Goal: Check status: Check status

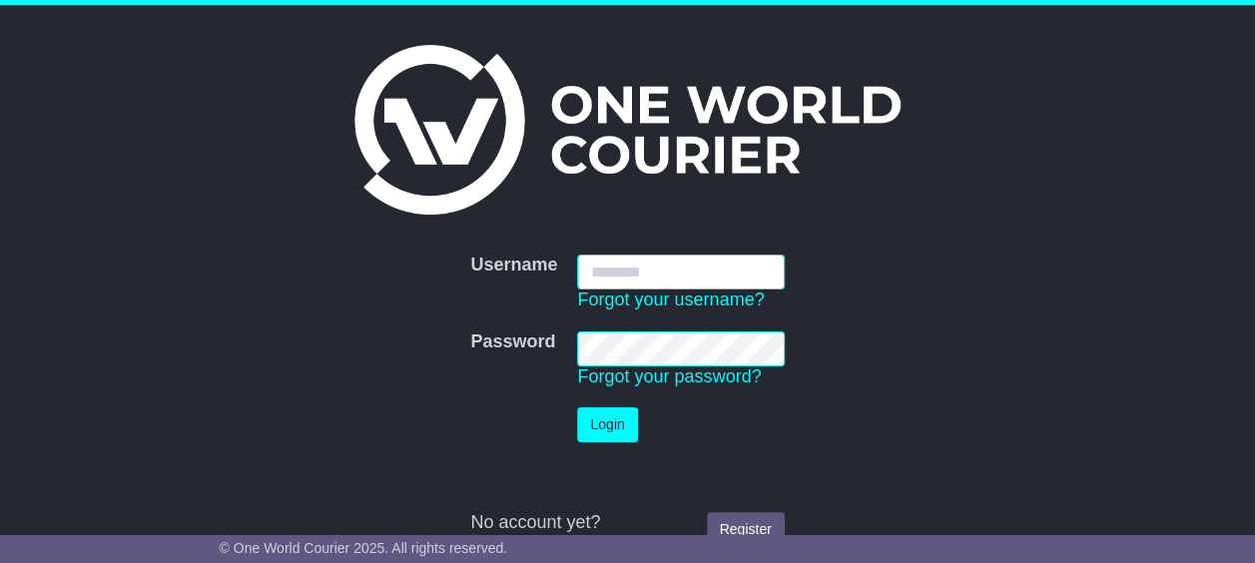
type input "**********"
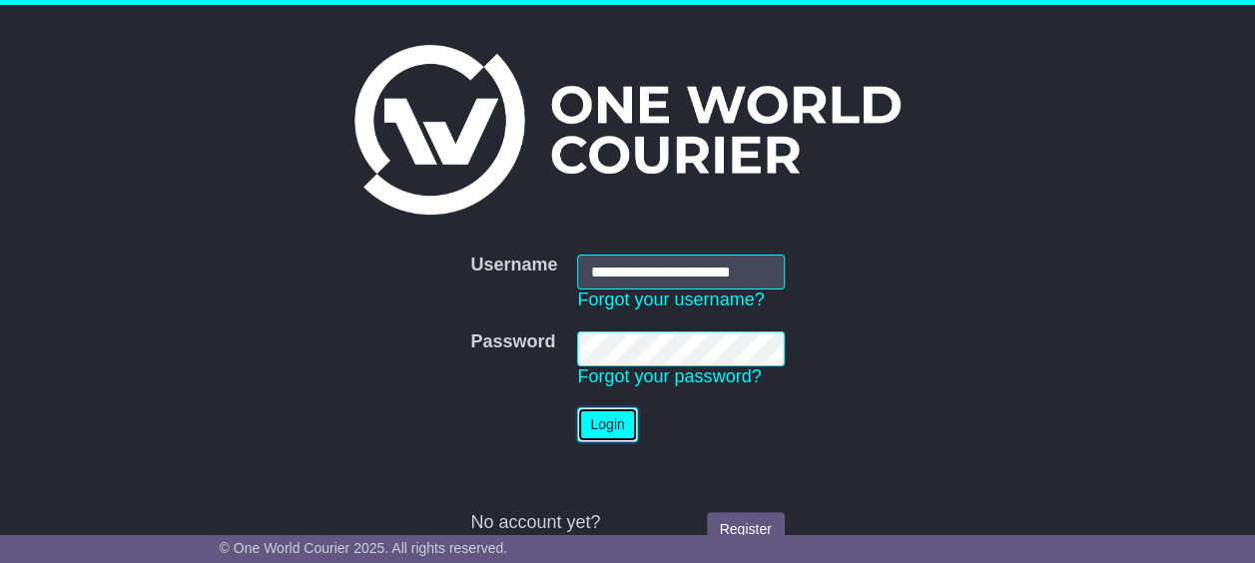
click at [602, 423] on button "Login" at bounding box center [607, 424] width 60 height 35
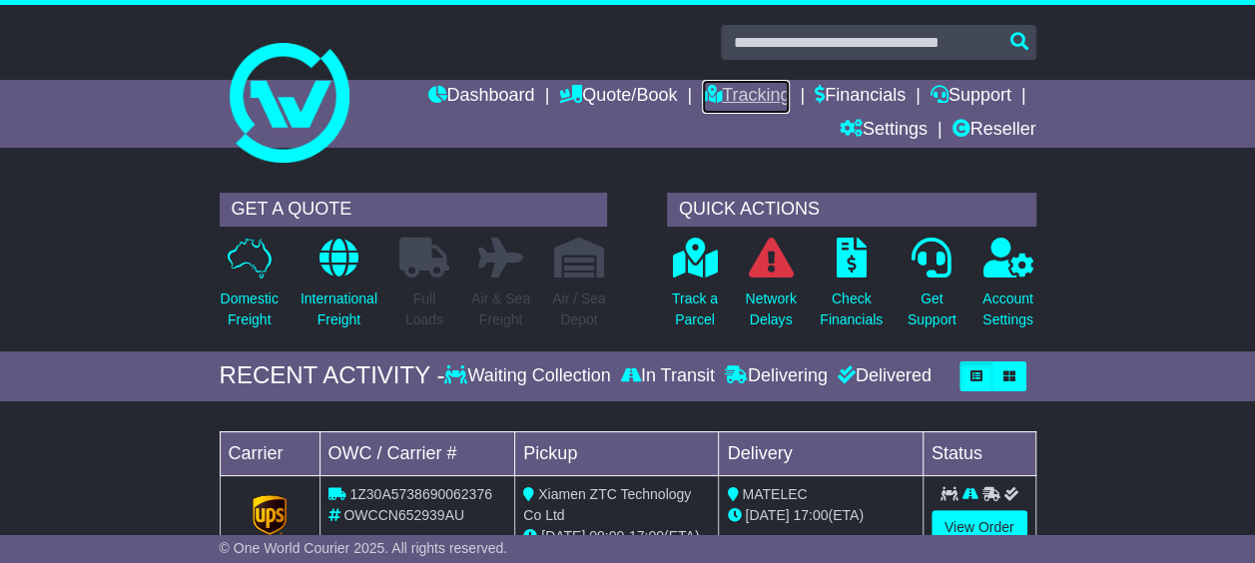
click at [758, 98] on link "Tracking" at bounding box center [746, 97] width 88 height 34
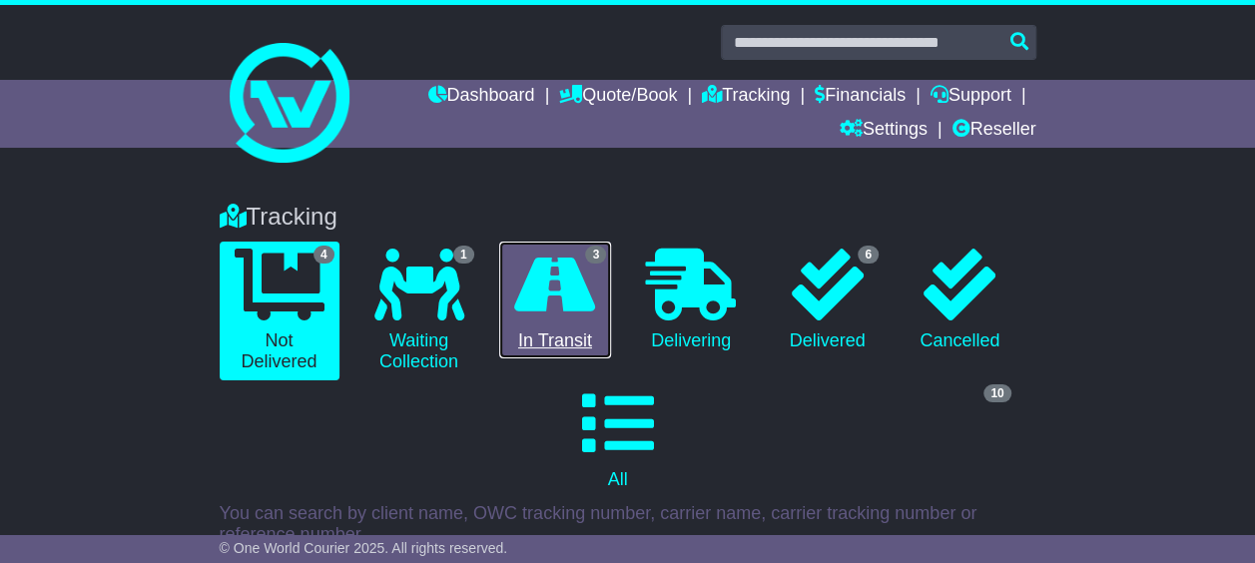
click at [579, 329] on link "3 In Transit" at bounding box center [555, 301] width 113 height 118
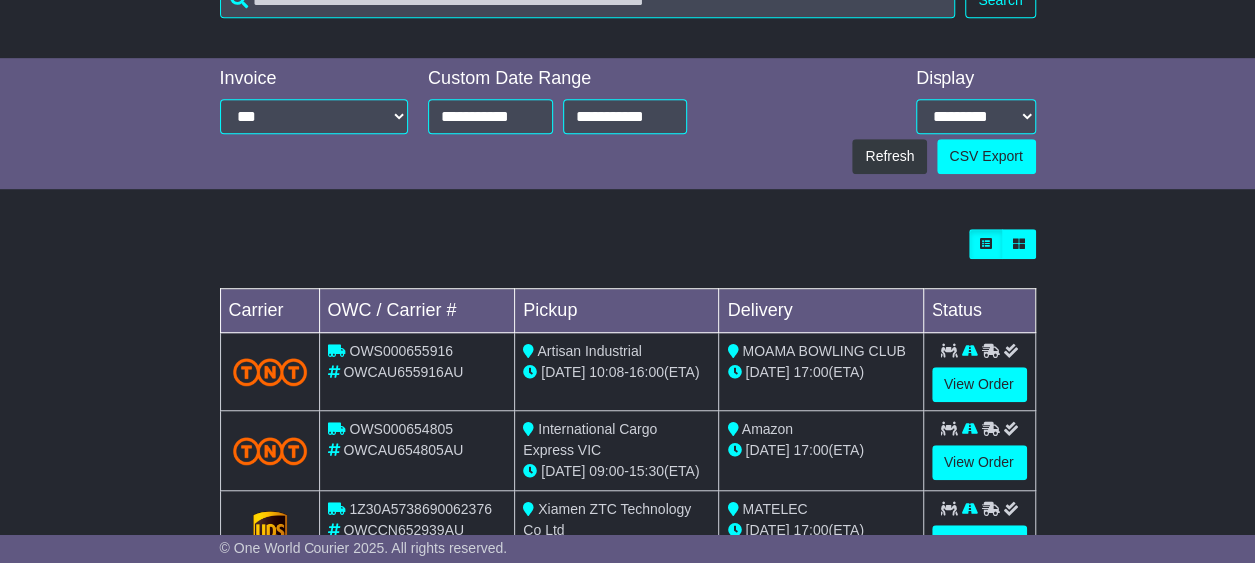
scroll to position [648, 0]
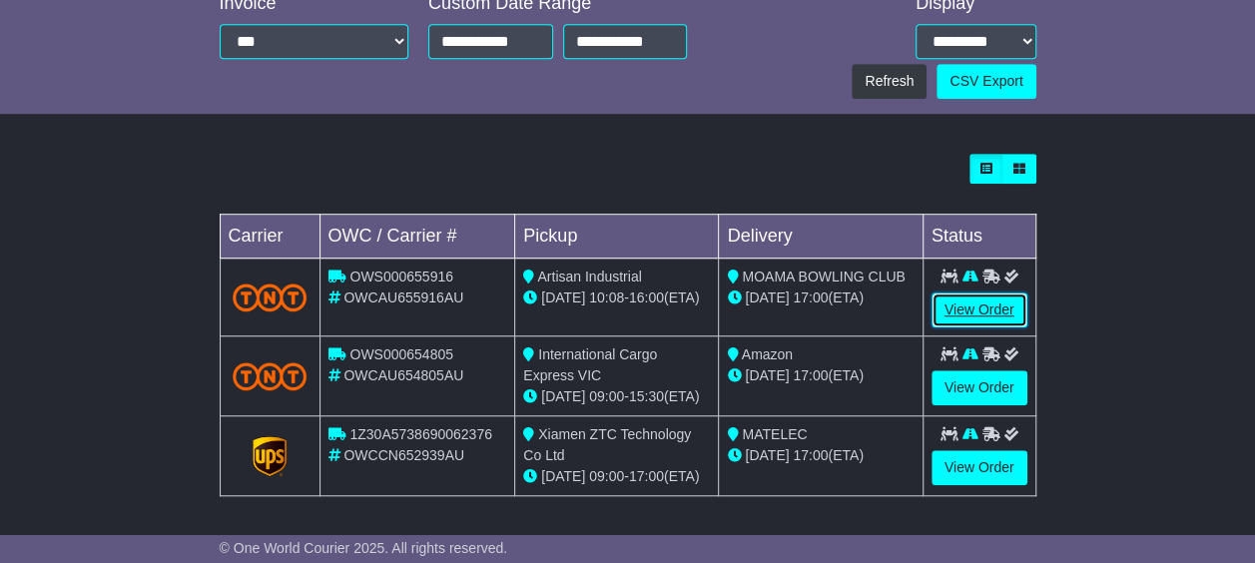
click at [975, 307] on link "View Order" at bounding box center [980, 310] width 96 height 35
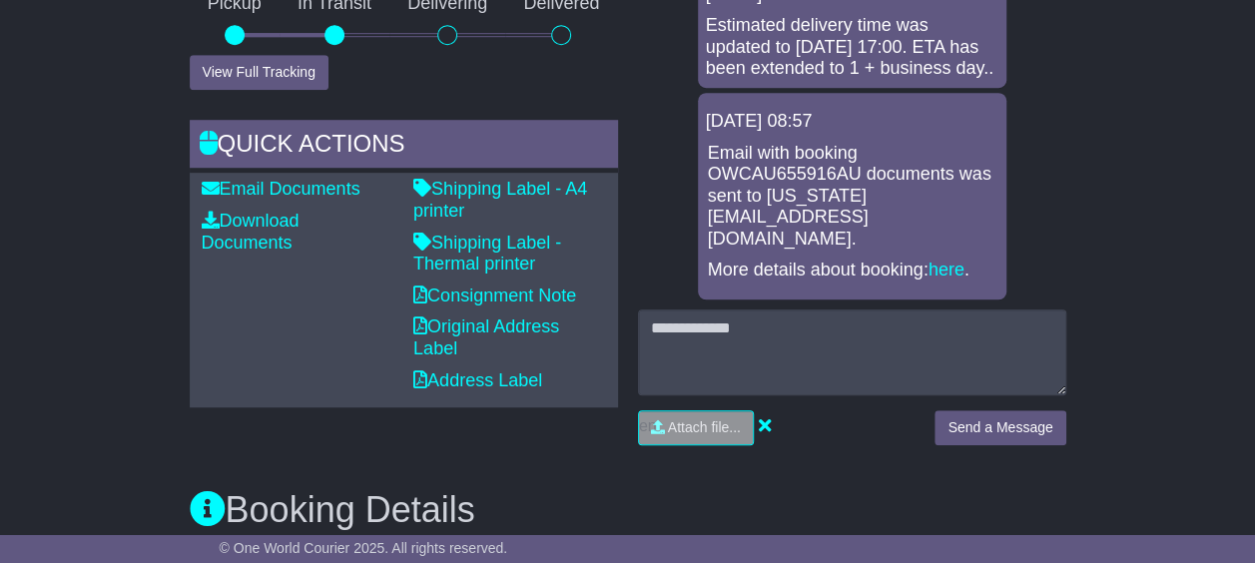
scroll to position [799, 0]
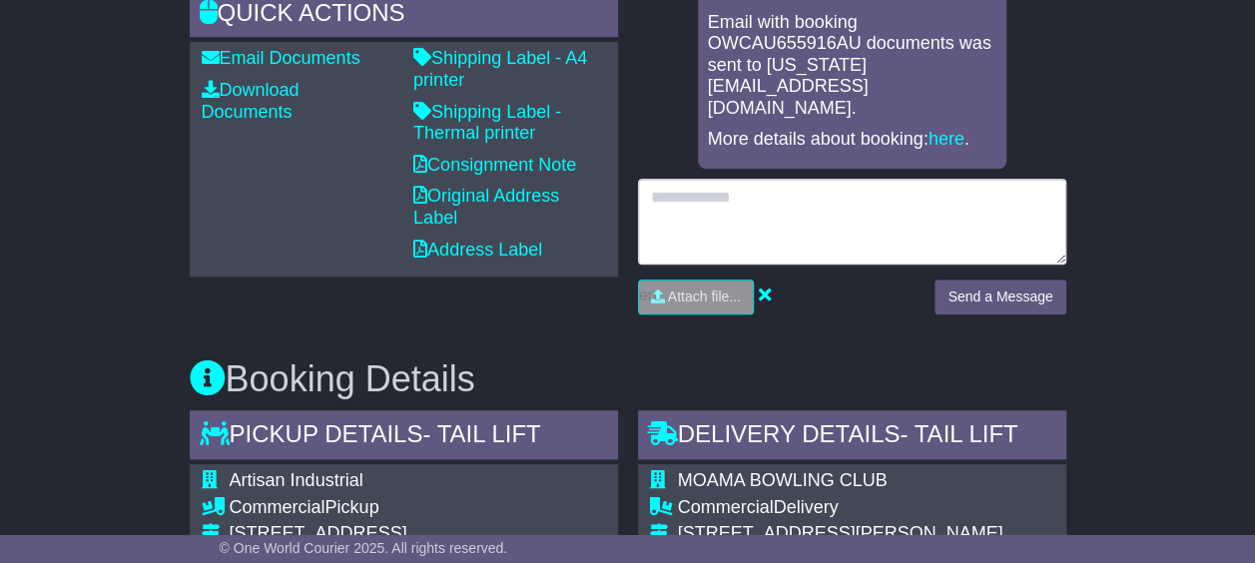
click at [803, 201] on textarea at bounding box center [852, 222] width 428 height 86
type textarea "*"
type textarea "**********"
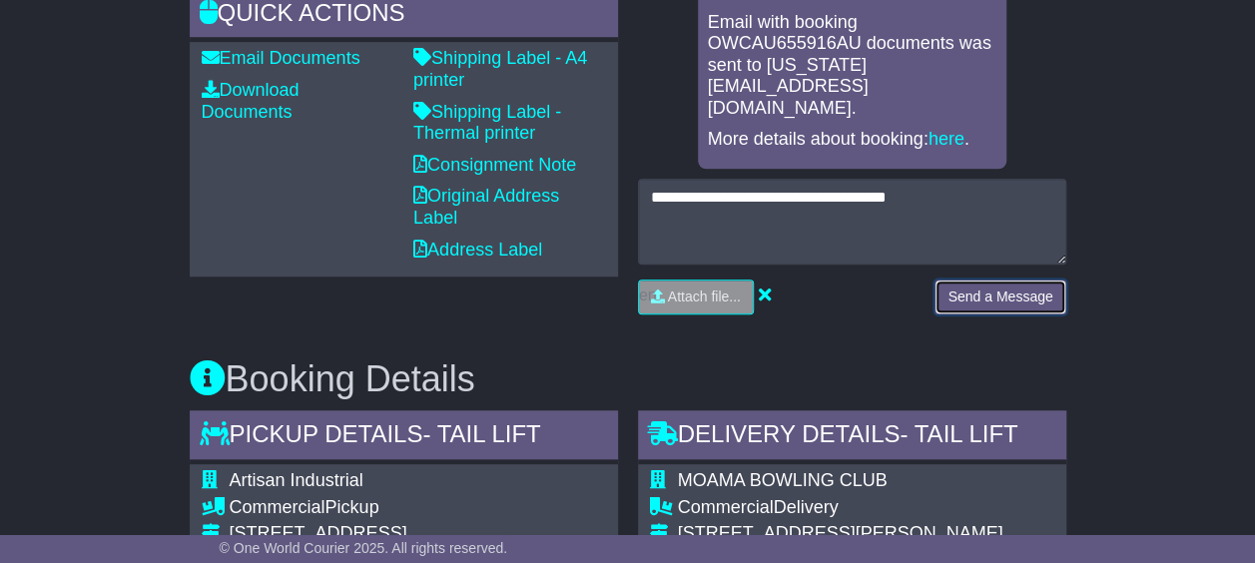
click at [1018, 298] on button "Send a Message" at bounding box center [1000, 297] width 131 height 35
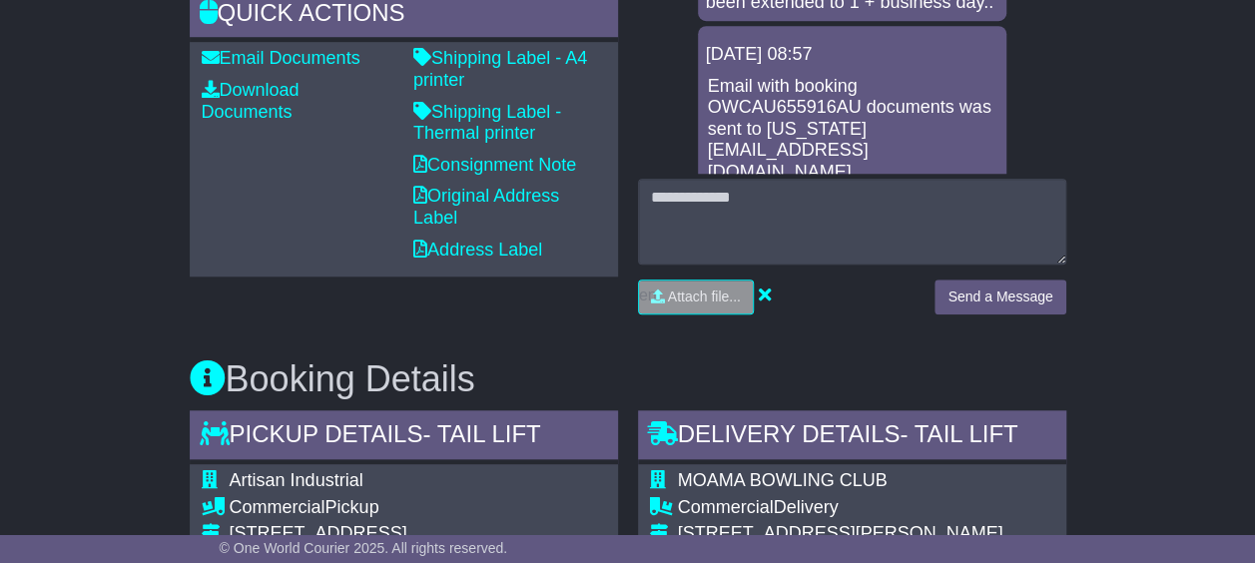
scroll to position [957, 0]
